Goal: Task Accomplishment & Management: Complete application form

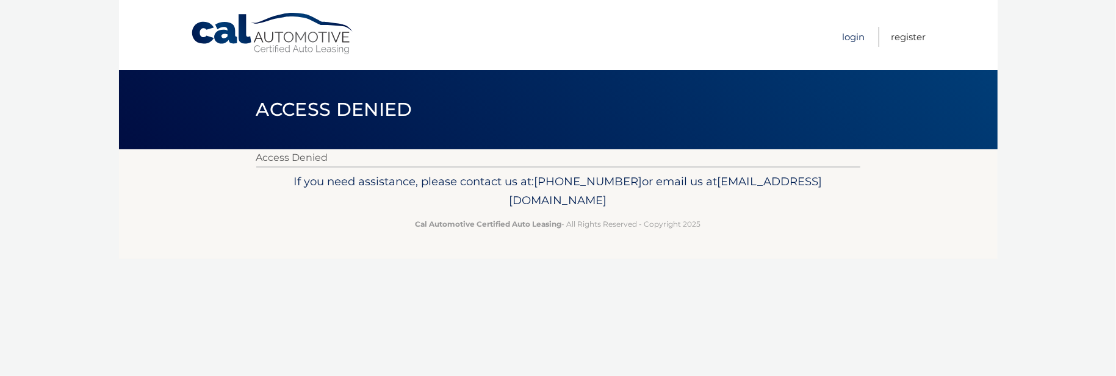
click at [849, 37] on link "Login" at bounding box center [854, 37] width 23 height 20
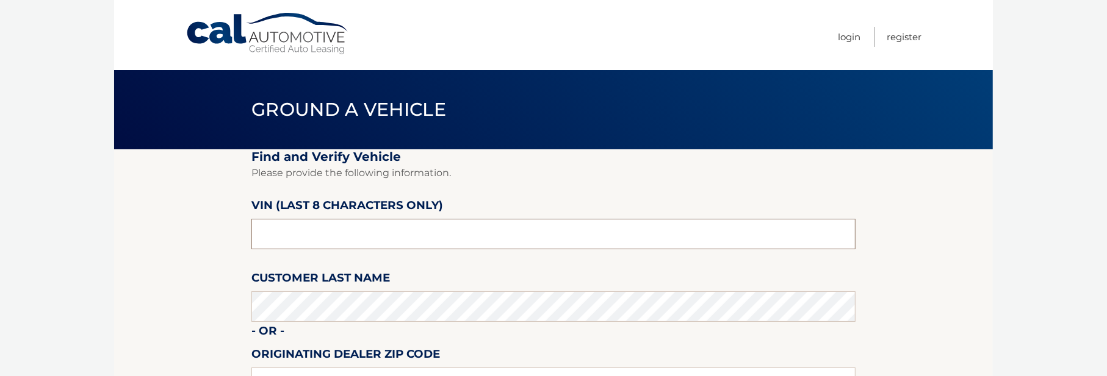
click at [293, 235] on input "text" at bounding box center [553, 234] width 604 height 31
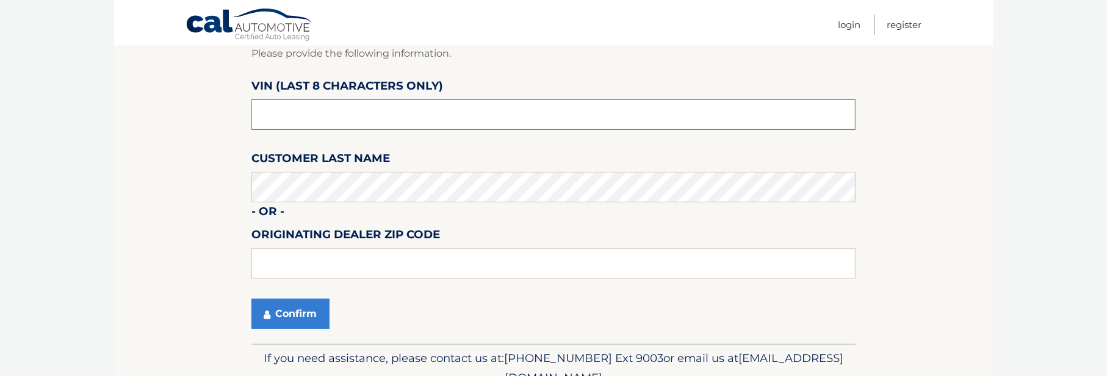
scroll to position [57, 0]
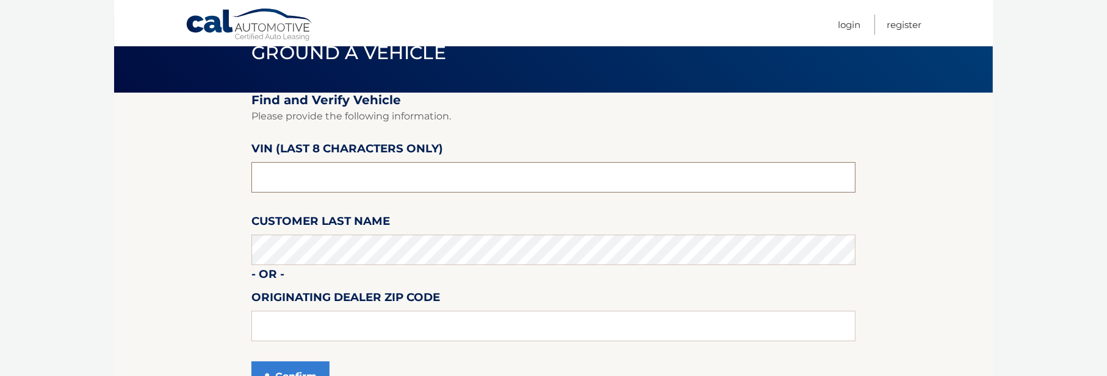
click at [286, 171] on input "text" at bounding box center [553, 177] width 604 height 31
type input "1*******"
type input "NH143687"
click at [251, 362] on button "Confirm" at bounding box center [290, 377] width 78 height 31
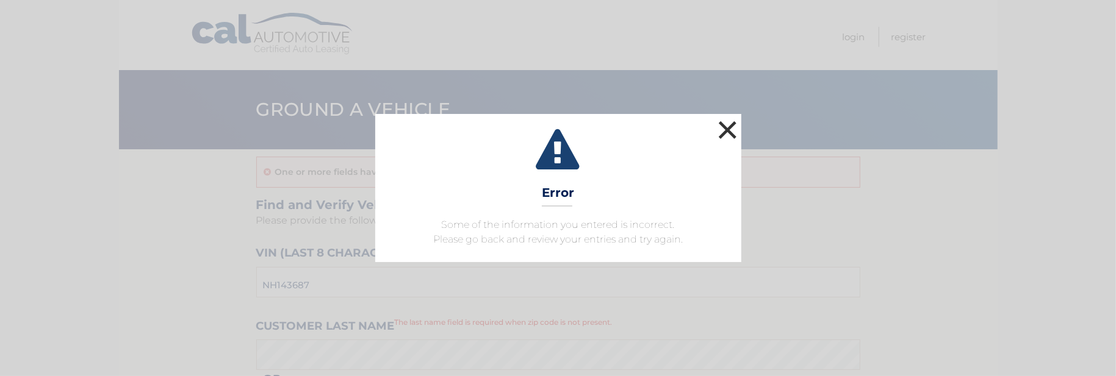
click at [726, 129] on button "×" at bounding box center [728, 130] width 24 height 24
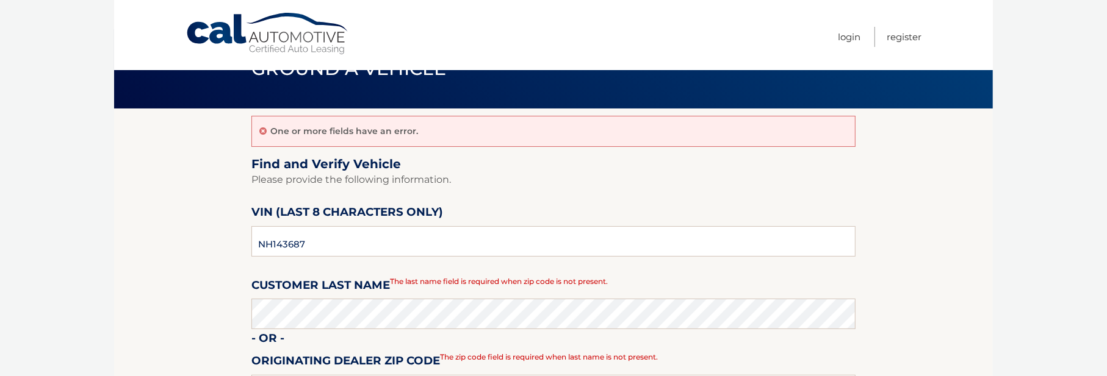
scroll to position [61, 0]
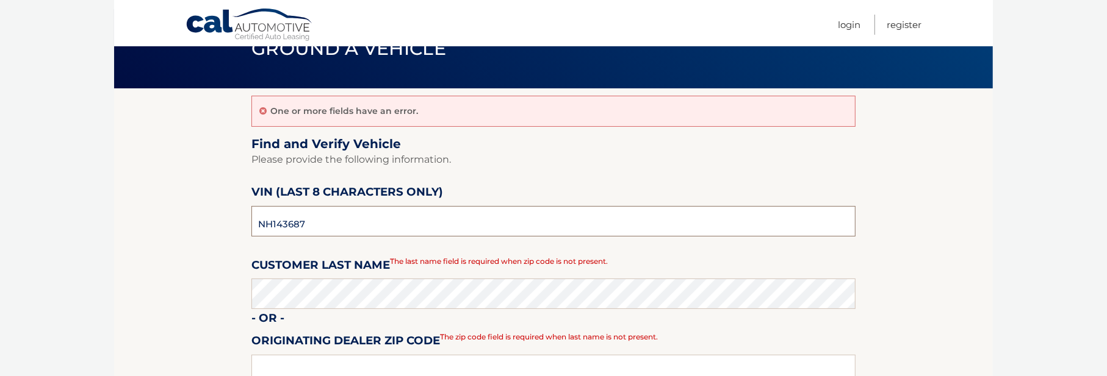
drag, startPoint x: 315, startPoint y: 226, endPoint x: 230, endPoint y: 233, distance: 85.7
click at [230, 233] on section "One or more fields have an error. Find and Verify Vehicle Please provide the fo…" at bounding box center [553, 281] width 879 height 387
type input "NH143687"
click at [211, 240] on section "One or more fields have an error. Find and Verify Vehicle Please provide the fo…" at bounding box center [553, 281] width 879 height 387
click at [315, 232] on input "NH143687" at bounding box center [553, 221] width 604 height 31
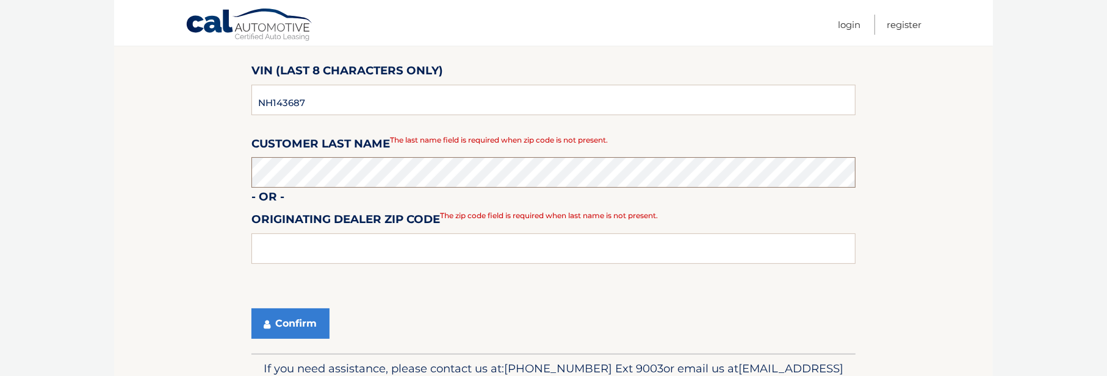
scroll to position [183, 0]
click at [294, 323] on button "Confirm" at bounding box center [290, 323] width 78 height 31
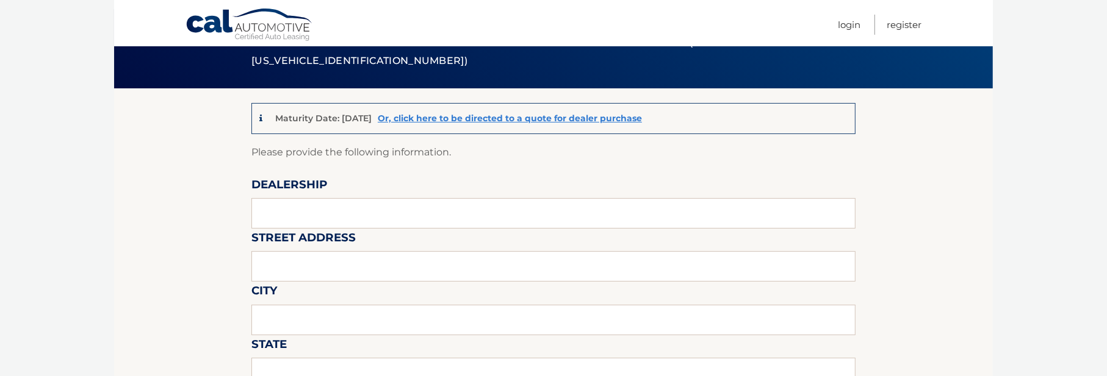
scroll to position [122, 0]
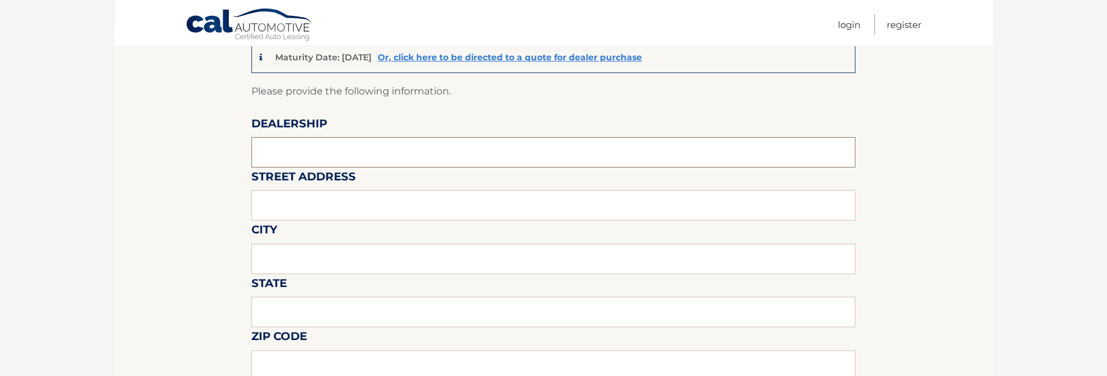
click at [296, 156] on input "text" at bounding box center [553, 152] width 604 height 31
type input "KING HYUNDAI"
click at [305, 209] on input "text" at bounding box center [553, 205] width 604 height 31
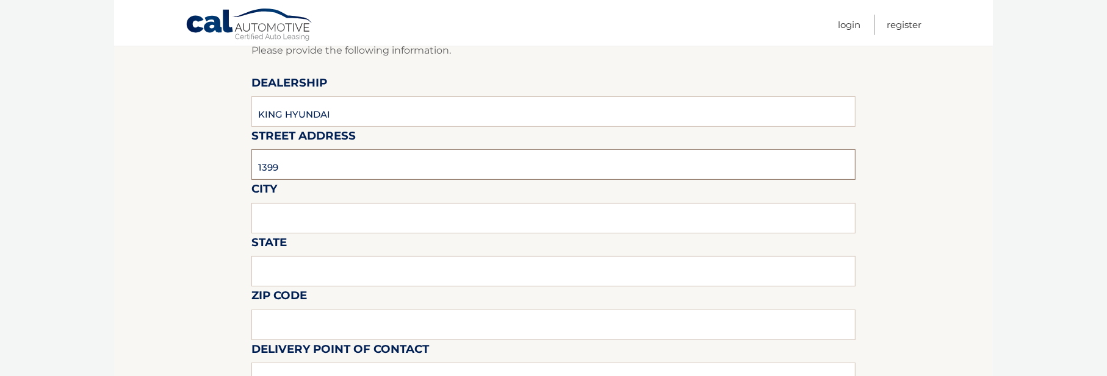
scroll to position [183, 0]
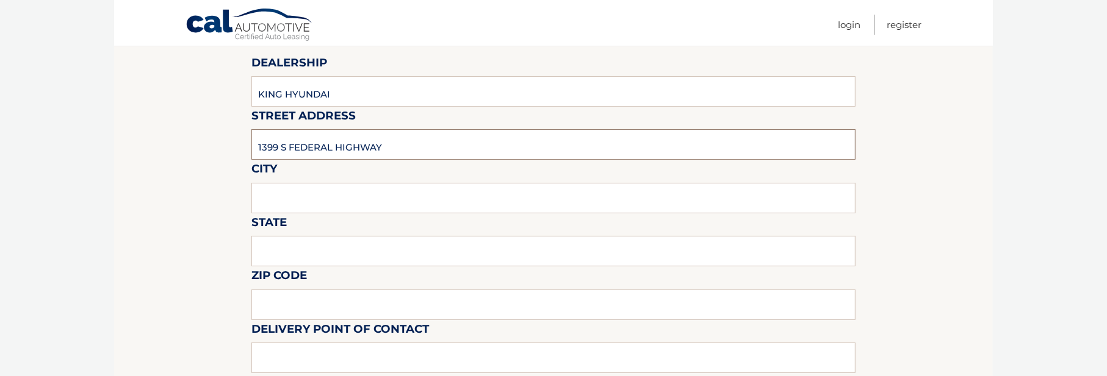
type input "1399 S FEDERAL HIGHWAY"
type input "DEERFIELD BEACH"
type input "FL"
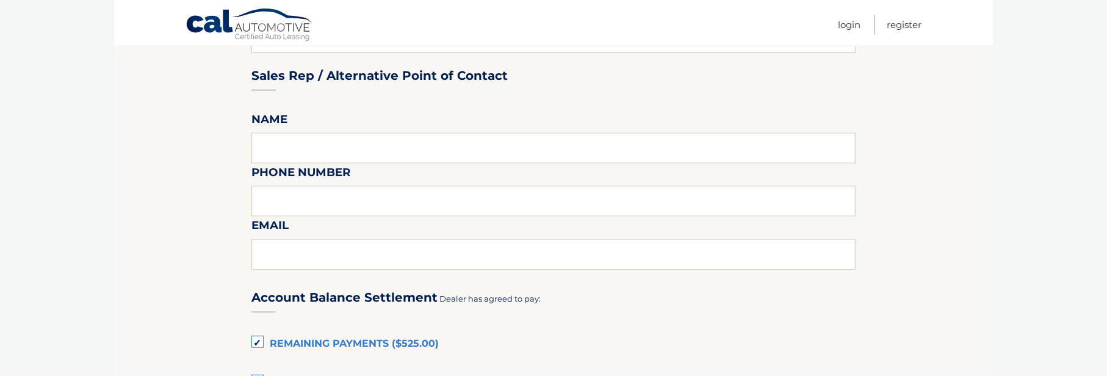
scroll to position [366, 0]
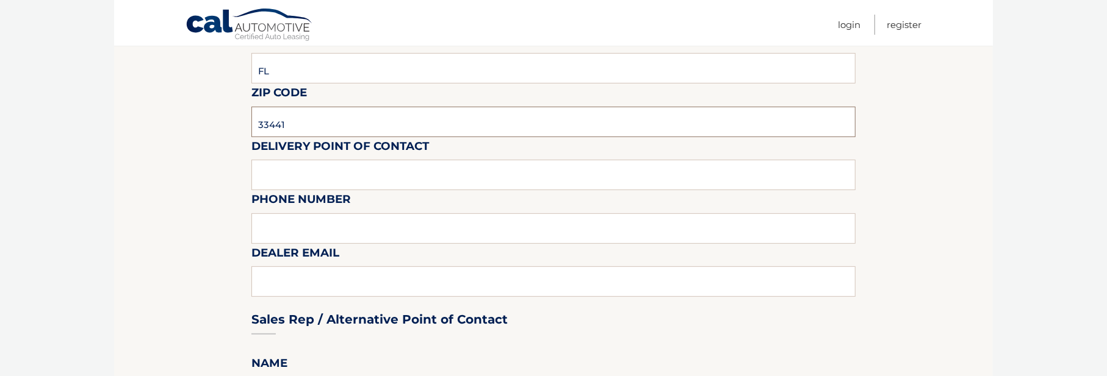
type input "33441"
click at [311, 176] on input "text" at bounding box center [553, 175] width 604 height 31
click at [297, 181] on input "text" at bounding box center [553, 175] width 604 height 31
type input "CRAIG BOGART"
type input "9544213330"
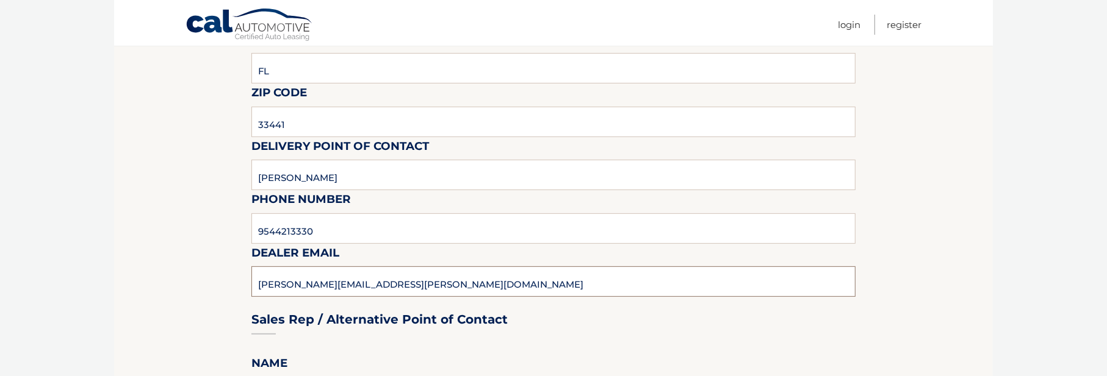
type input "CRAIG.BOGART@KINGMAIL.US"
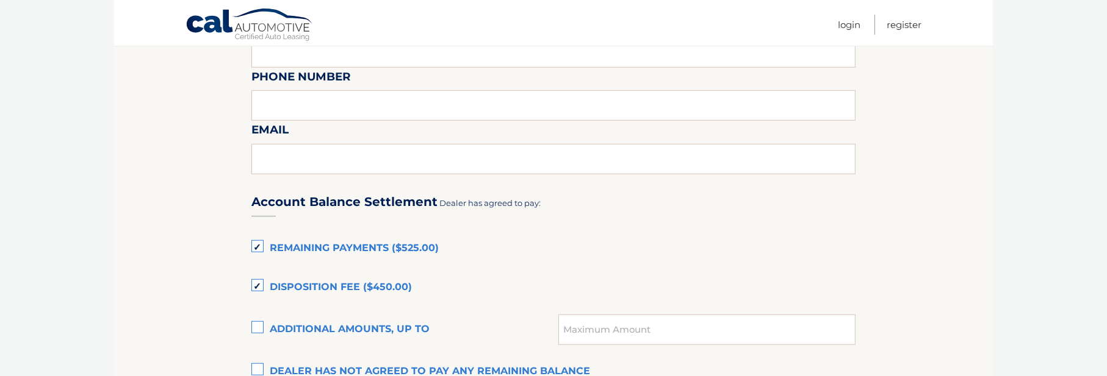
scroll to position [793, 0]
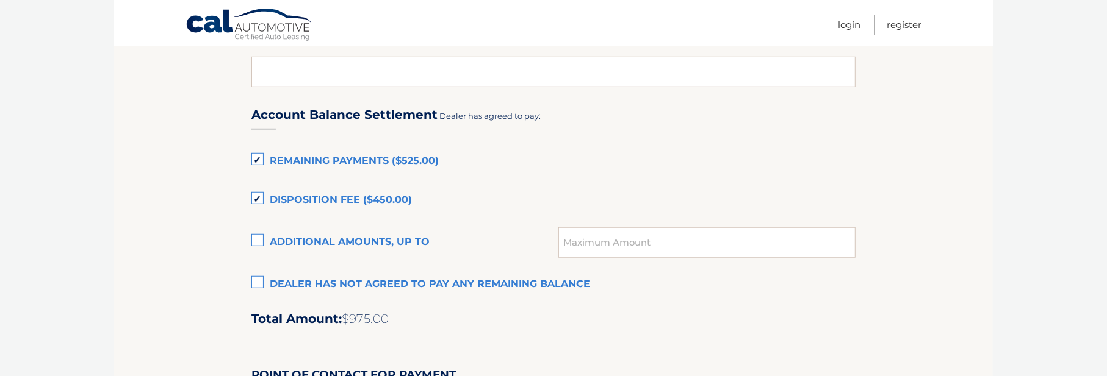
click at [257, 198] on label "Disposition Fee ($450.00)" at bounding box center [553, 201] width 604 height 24
click at [0, 0] on input "Disposition Fee ($450.00)" at bounding box center [0, 0] width 0 height 0
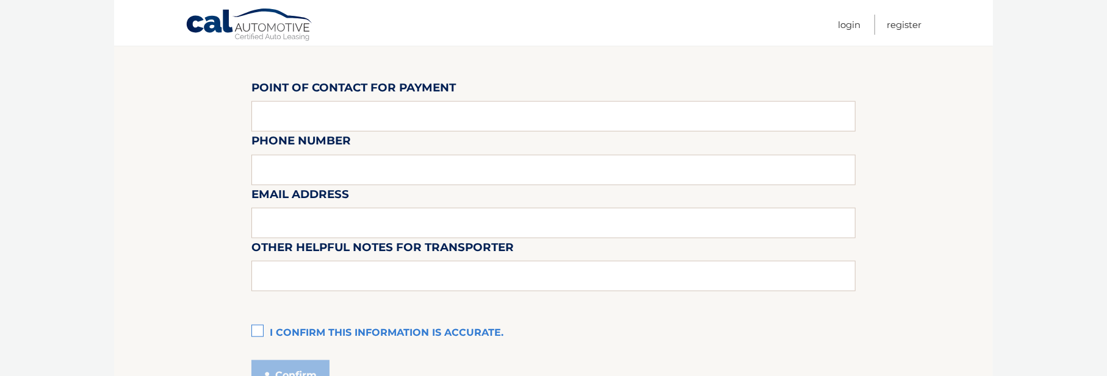
scroll to position [1201, 0]
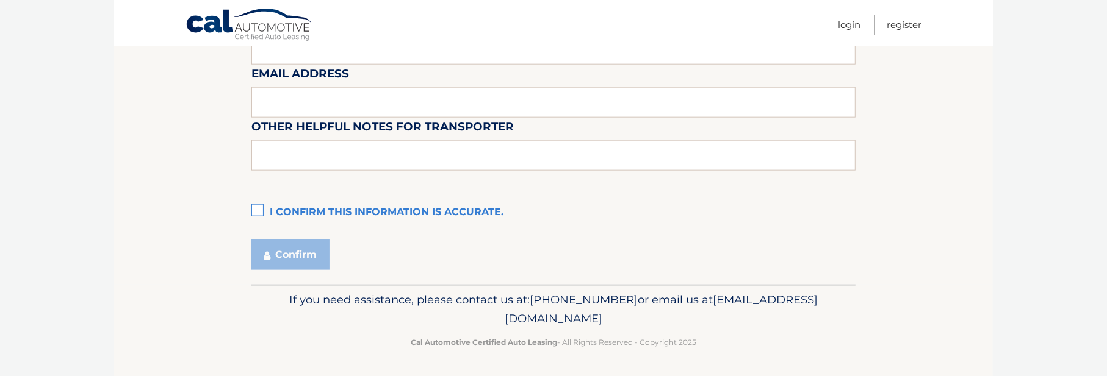
click at [259, 209] on label "I confirm this information is accurate." at bounding box center [553, 213] width 604 height 24
click at [0, 0] on input "I confirm this information is accurate." at bounding box center [0, 0] width 0 height 0
click at [279, 254] on button "Confirm" at bounding box center [290, 255] width 78 height 31
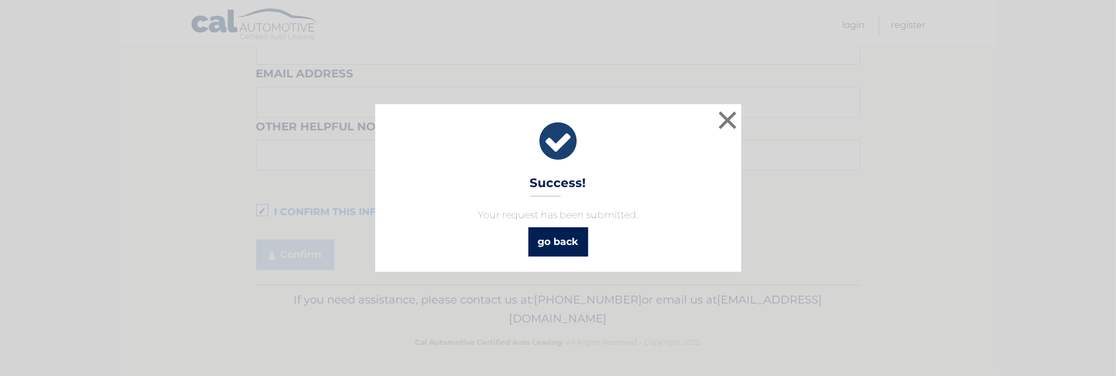
click at [553, 229] on link "go back" at bounding box center [558, 242] width 60 height 29
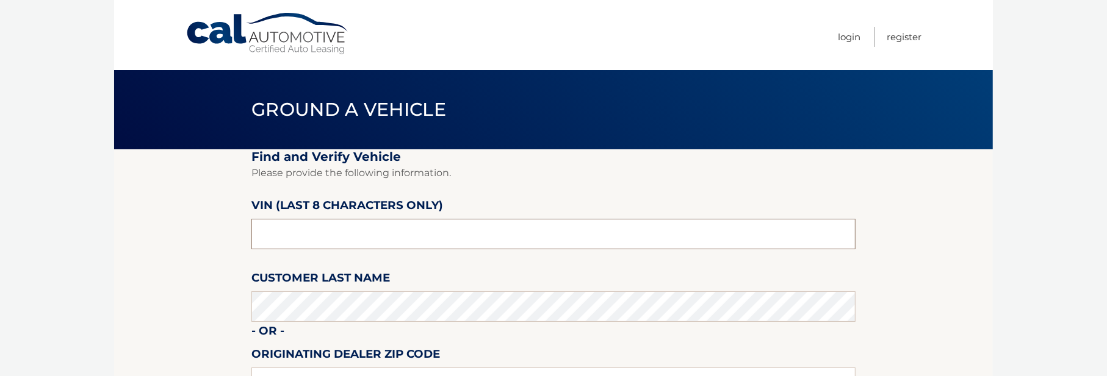
click at [312, 236] on input "text" at bounding box center [553, 234] width 604 height 31
type input "NV075451"
click at [174, 294] on section "Find and Verify Vehicle Please provide the following information. VIN (last 8 c…" at bounding box center [553, 306] width 879 height 314
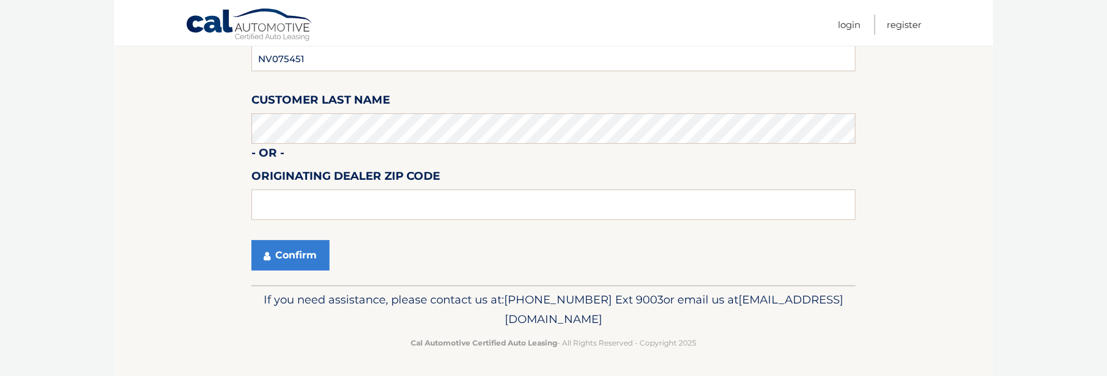
scroll to position [179, 0]
click at [290, 250] on button "Confirm" at bounding box center [290, 255] width 78 height 31
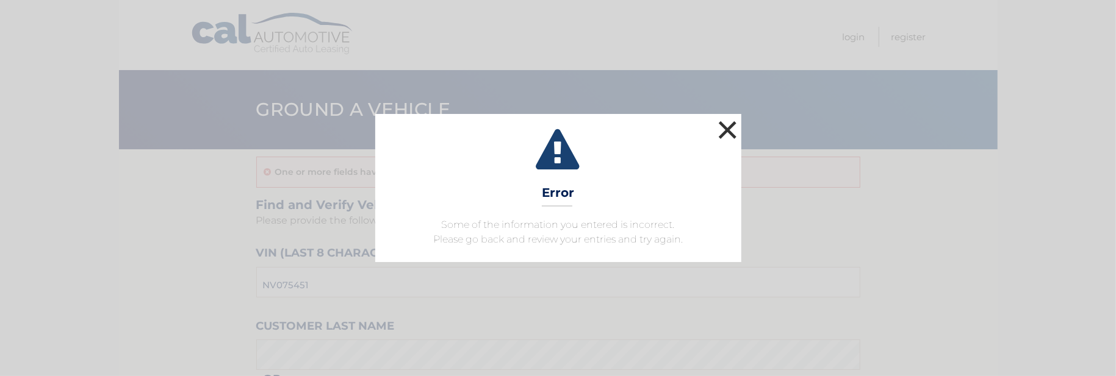
click at [734, 126] on button "×" at bounding box center [728, 130] width 24 height 24
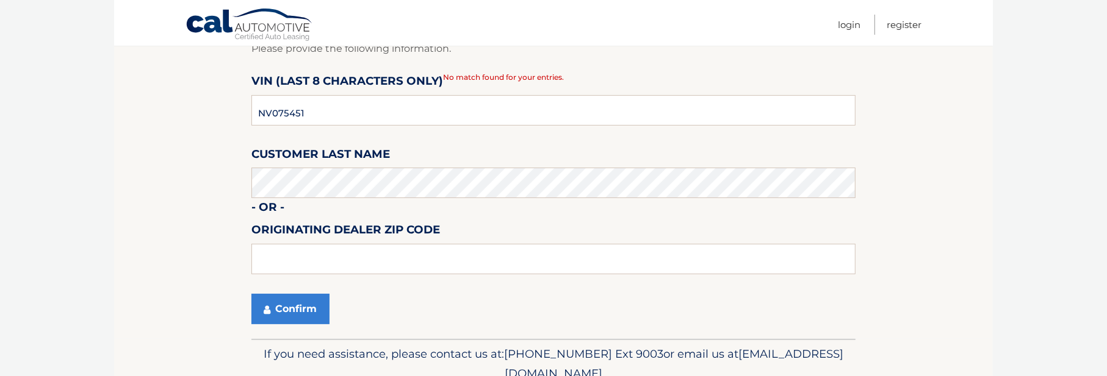
scroll to position [183, 0]
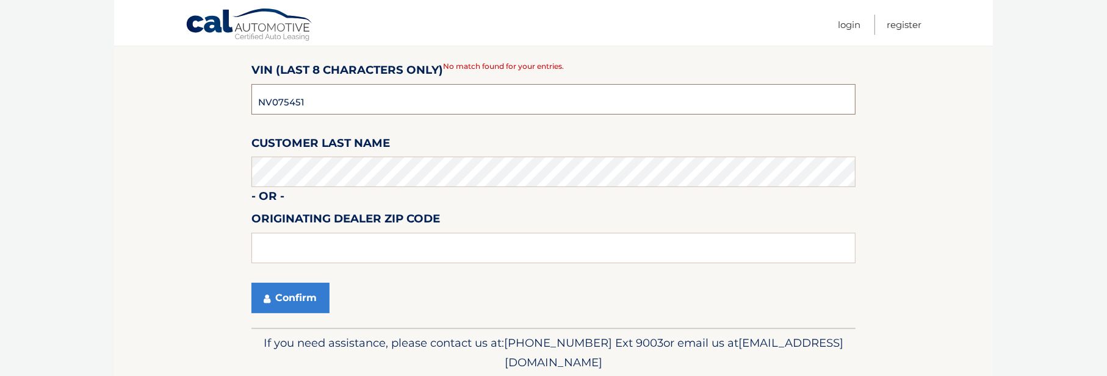
click at [308, 102] on input "NV075451" at bounding box center [553, 99] width 604 height 31
click at [279, 101] on input "NV075451" at bounding box center [553, 99] width 604 height 31
drag, startPoint x: 307, startPoint y: 100, endPoint x: 177, endPoint y: 101, distance: 130.0
click at [177, 101] on section "One or more fields have an error. Find and Verify Vehicle Please provide the fo…" at bounding box center [553, 147] width 879 height 362
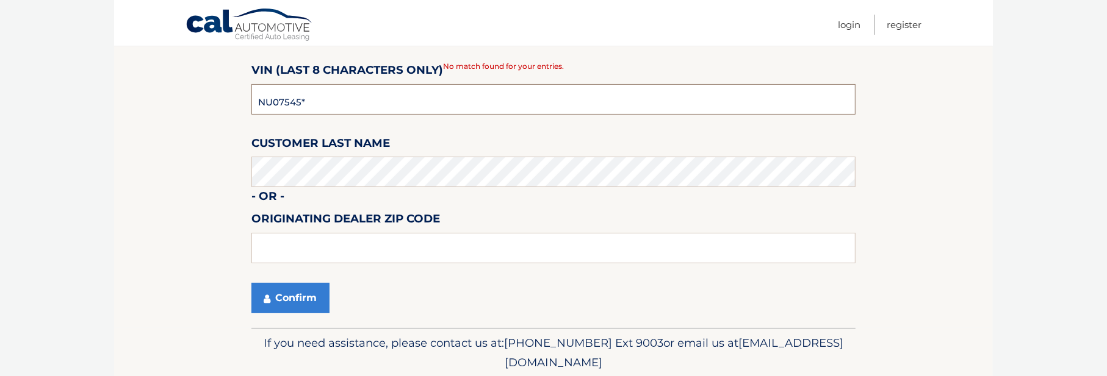
type input "NU075451"
click at [167, 161] on section "One or more fields have an error. Find and Verify Vehicle Please provide the fo…" at bounding box center [553, 147] width 879 height 362
click at [274, 298] on button "Confirm" at bounding box center [290, 298] width 78 height 31
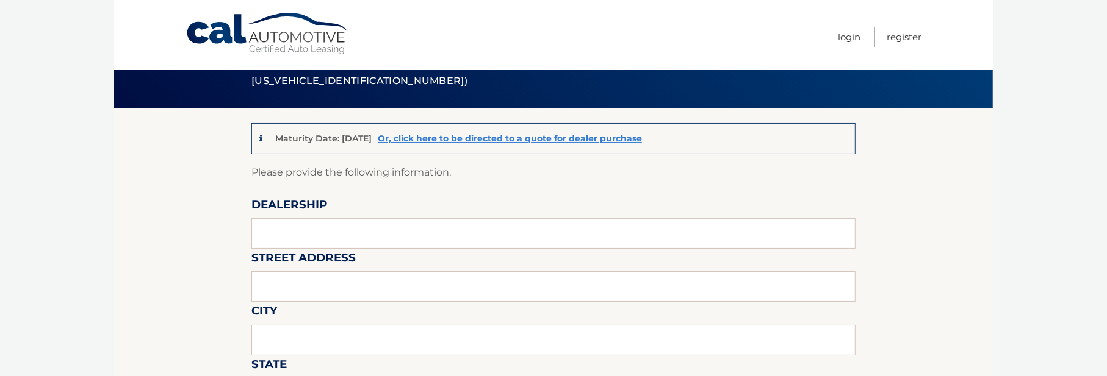
scroll to position [61, 0]
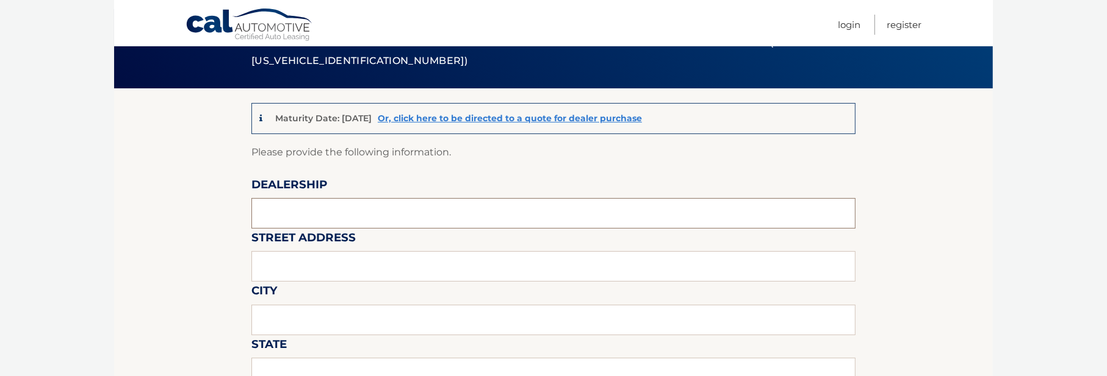
click at [306, 214] on input "text" at bounding box center [553, 213] width 604 height 31
type input "KING HYUNDAI"
click at [303, 269] on input "text" at bounding box center [553, 266] width 604 height 31
type input "1399 SOUTH FEDERAL HIGHWAY"
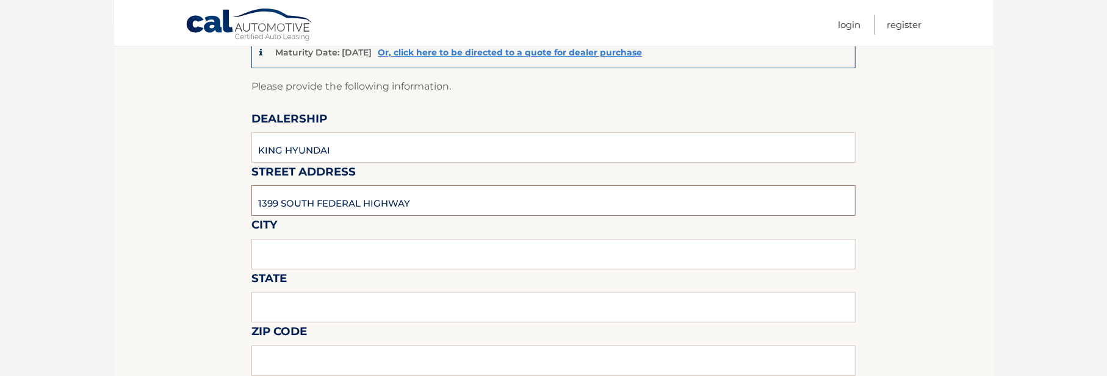
scroll to position [244, 0]
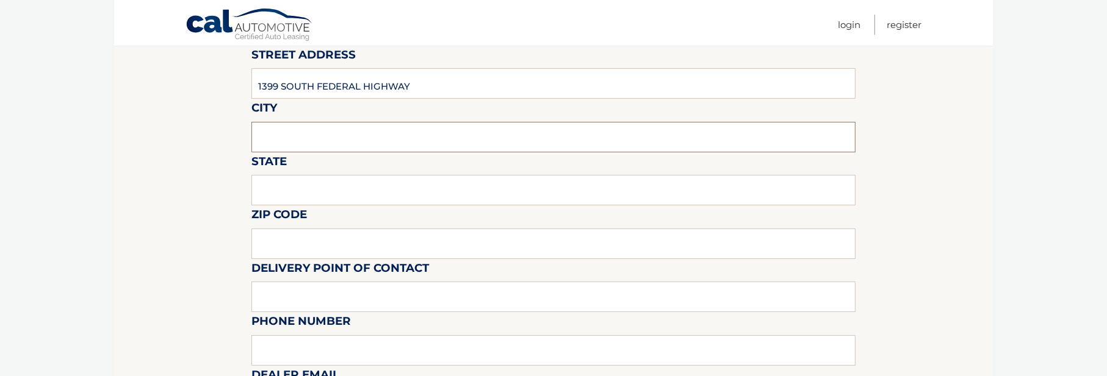
click at [280, 139] on input "text" at bounding box center [553, 137] width 604 height 31
type input "[GEOGRAPHIC_DATA]"
click at [304, 187] on input "text" at bounding box center [553, 190] width 604 height 31
type input "FL"
click at [268, 234] on input "text" at bounding box center [553, 244] width 604 height 31
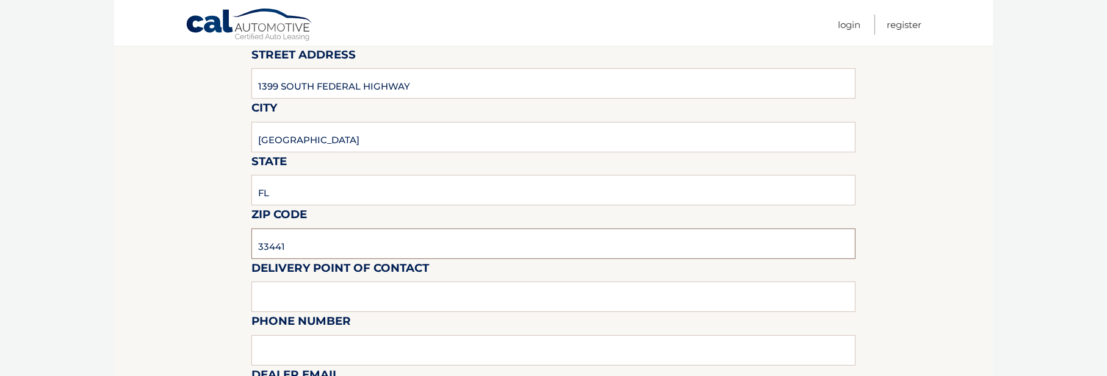
type input "33441"
click at [269, 294] on input "text" at bounding box center [553, 297] width 604 height 31
click at [285, 295] on input "text" at bounding box center [553, 297] width 604 height 31
type input "[PERSON_NAME]"
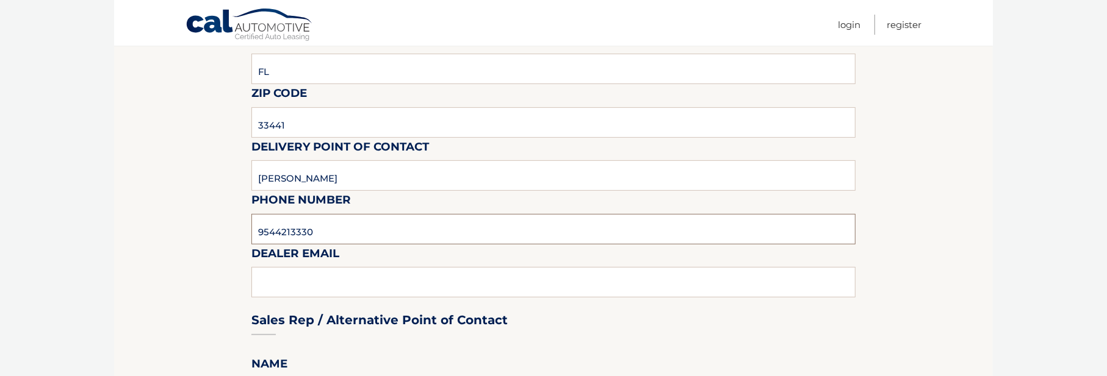
scroll to position [366, 0]
type input "9544213330"
click at [278, 289] on div "Sales Rep / Alternative Point of Contact" at bounding box center [553, 297] width 604 height 86
click at [281, 284] on div "Sales Rep / Alternative Point of Contact" at bounding box center [553, 297] width 604 height 86
click at [342, 232] on input "9544213330" at bounding box center [553, 229] width 604 height 31
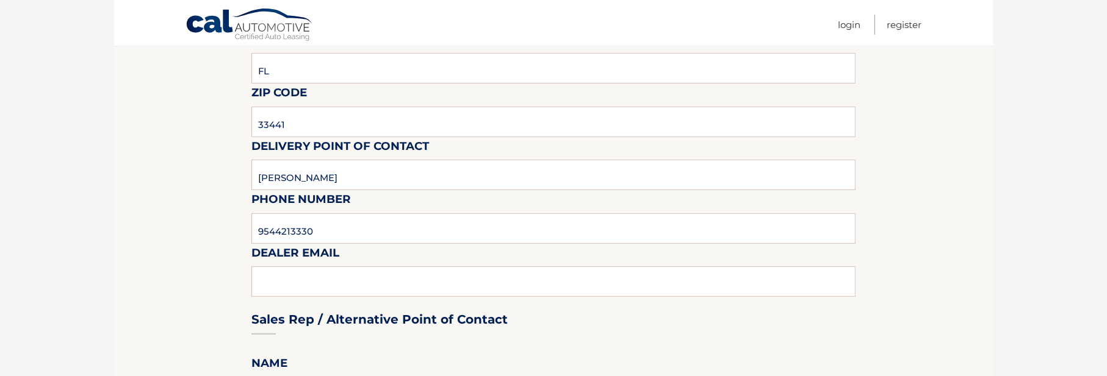
drag, startPoint x: 300, startPoint y: 281, endPoint x: 292, endPoint y: 281, distance: 8.5
click at [300, 281] on div "Sales Rep / Alternative Point of Contact" at bounding box center [553, 297] width 604 height 86
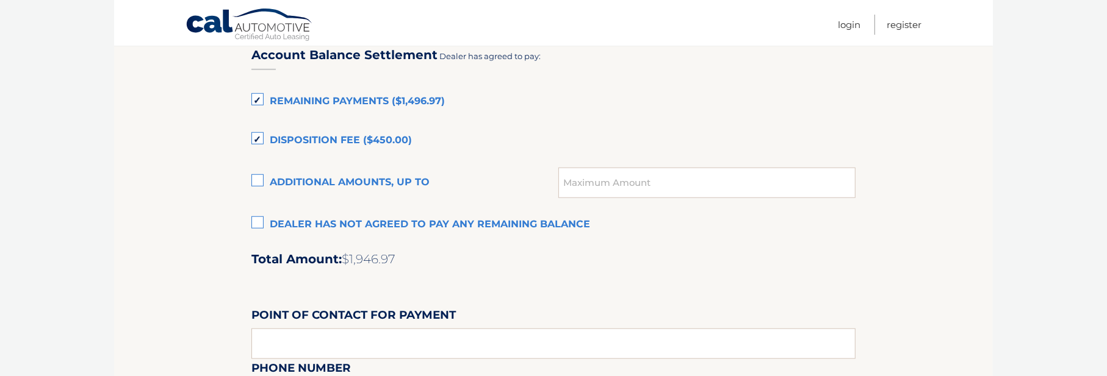
scroll to position [854, 0]
click at [256, 137] on label "Disposition Fee ($450.00)" at bounding box center [553, 140] width 604 height 24
click at [0, 0] on input "Disposition Fee ($450.00)" at bounding box center [0, 0] width 0 height 0
click at [256, 102] on label "Remaining Payments ($1,496.97)" at bounding box center [553, 100] width 604 height 24
click at [0, 0] on input "Remaining Payments ($1,496.97)" at bounding box center [0, 0] width 0 height 0
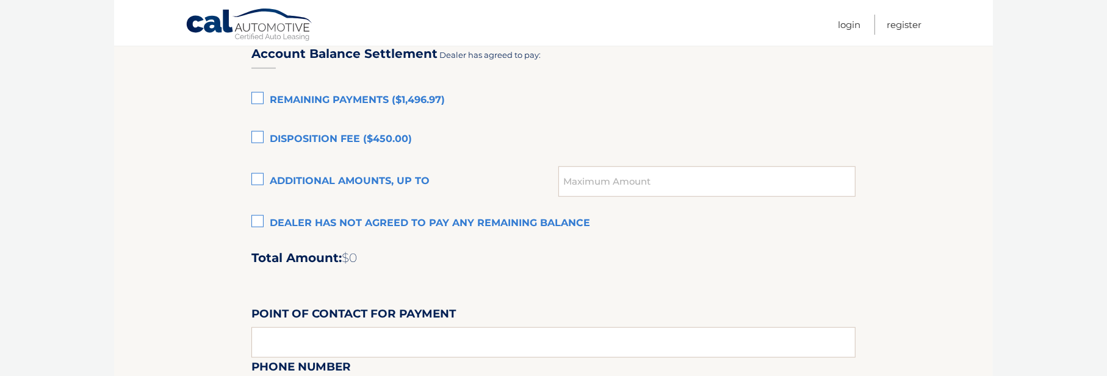
click at [260, 221] on label "Dealer has not agreed to pay any remaining balance" at bounding box center [553, 224] width 604 height 24
click at [0, 0] on input "Dealer has not agreed to pay any remaining balance" at bounding box center [0, 0] width 0 height 0
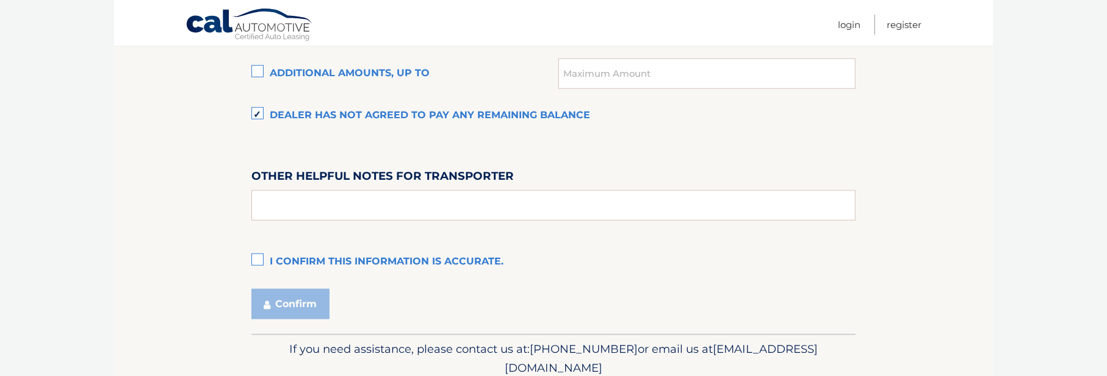
scroll to position [976, 0]
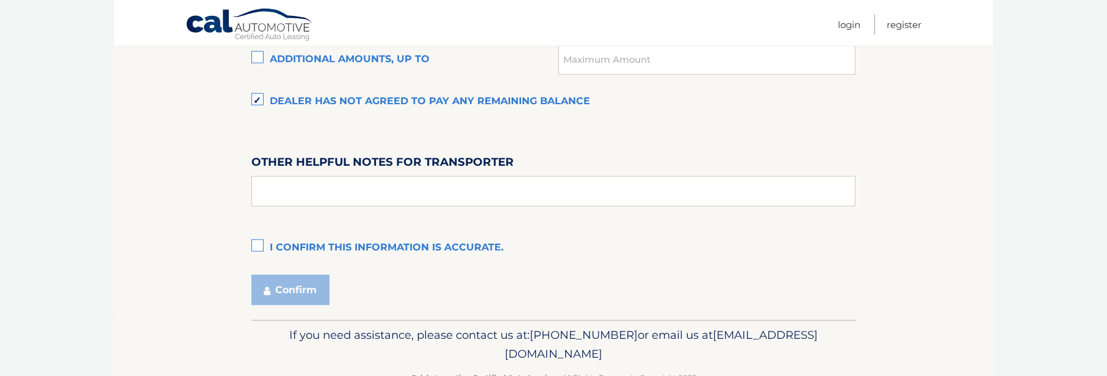
click at [254, 245] on label "I confirm this information is accurate." at bounding box center [553, 248] width 604 height 24
click at [0, 0] on input "I confirm this information is accurate." at bounding box center [0, 0] width 0 height 0
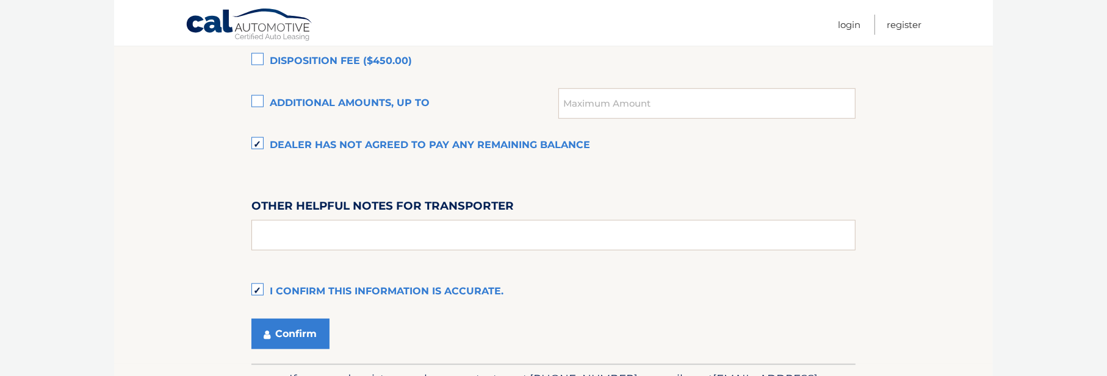
scroll to position [854, 0]
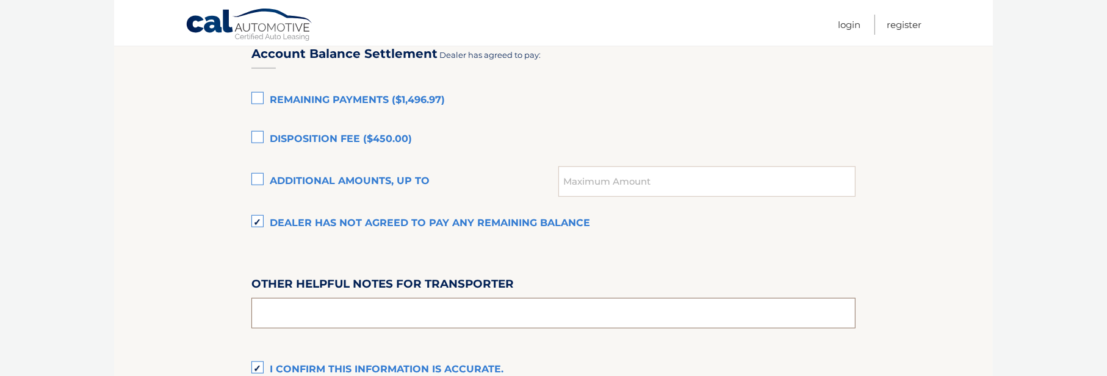
click at [351, 316] on input "text" at bounding box center [553, 313] width 604 height 31
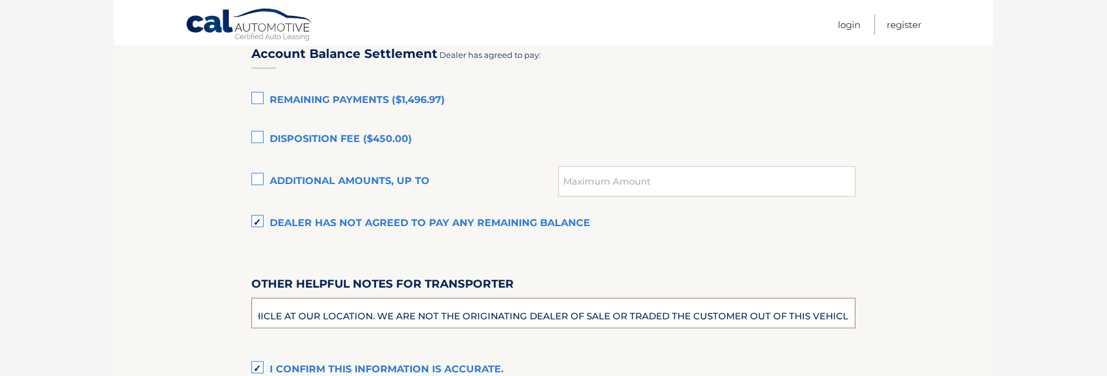
scroll to position [0, 209]
type input "ANOTHER DEALERSHIP DROPPED THIS VEHICLE AT OUR LOCATION. WE ARE NOT THE ORIGINA…"
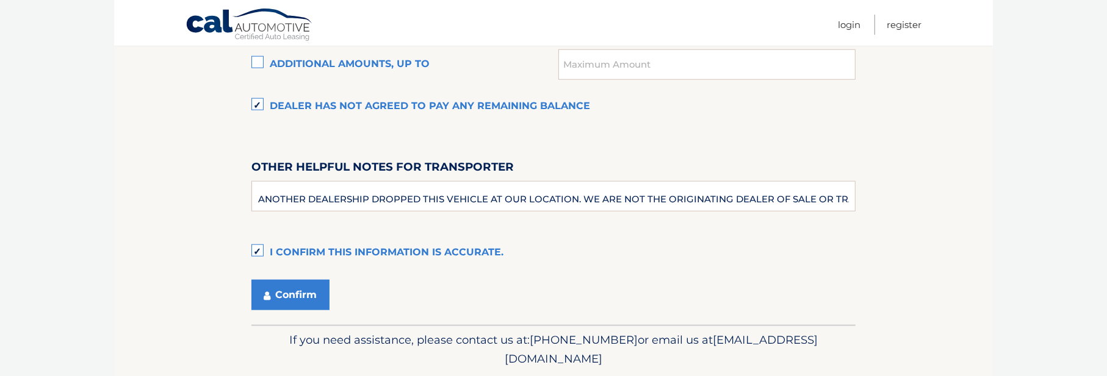
scroll to position [976, 0]
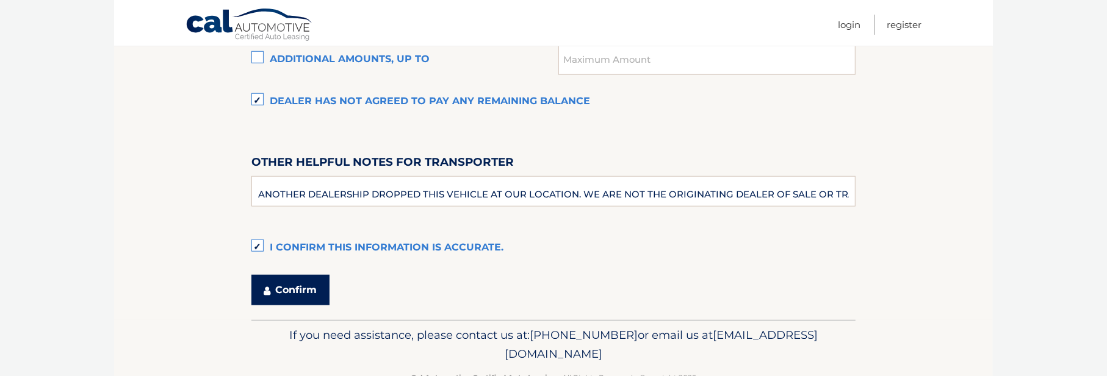
click at [292, 293] on button "Confirm" at bounding box center [290, 290] width 78 height 31
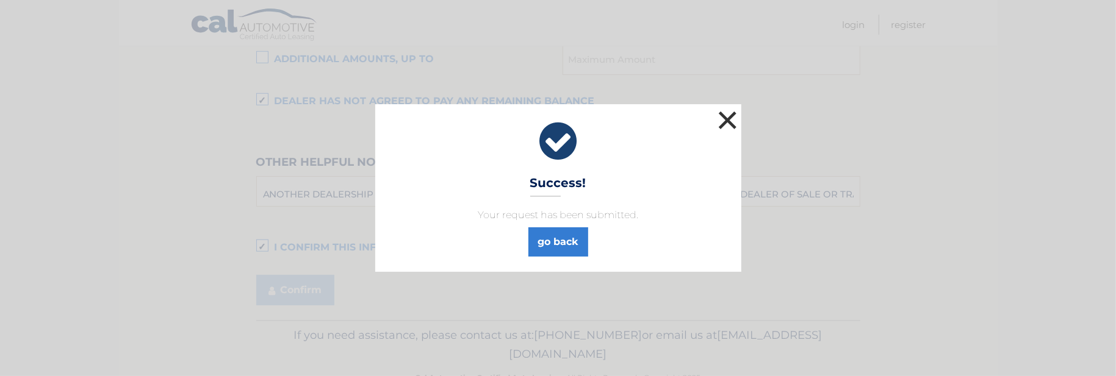
click at [726, 120] on button "×" at bounding box center [728, 120] width 24 height 24
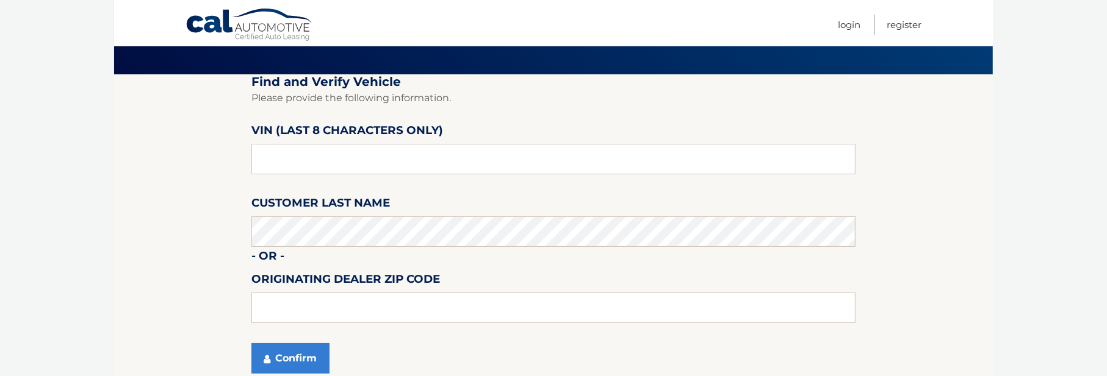
scroll to position [179, 0]
